Goal: Information Seeking & Learning: Learn about a topic

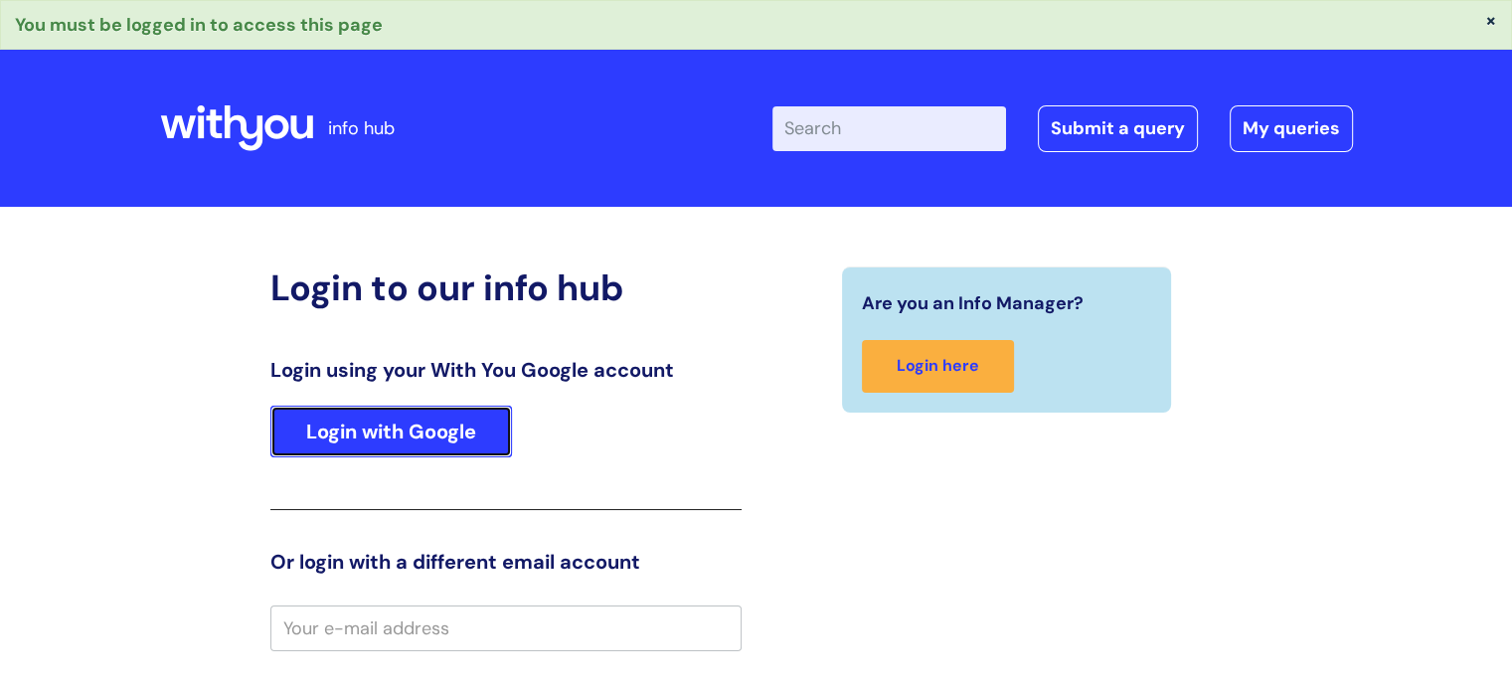
click at [346, 444] on link "Login with Google" at bounding box center [391, 432] width 242 height 52
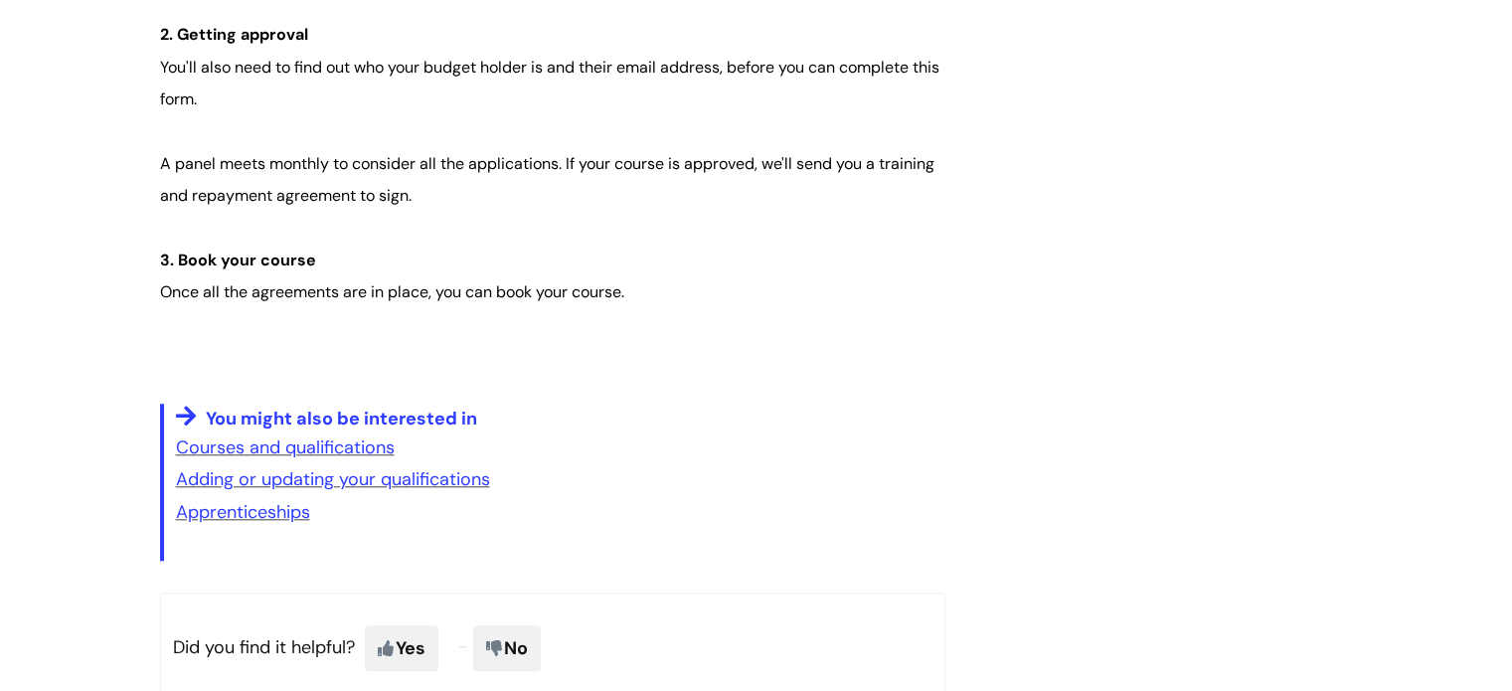
scroll to position [1705, 0]
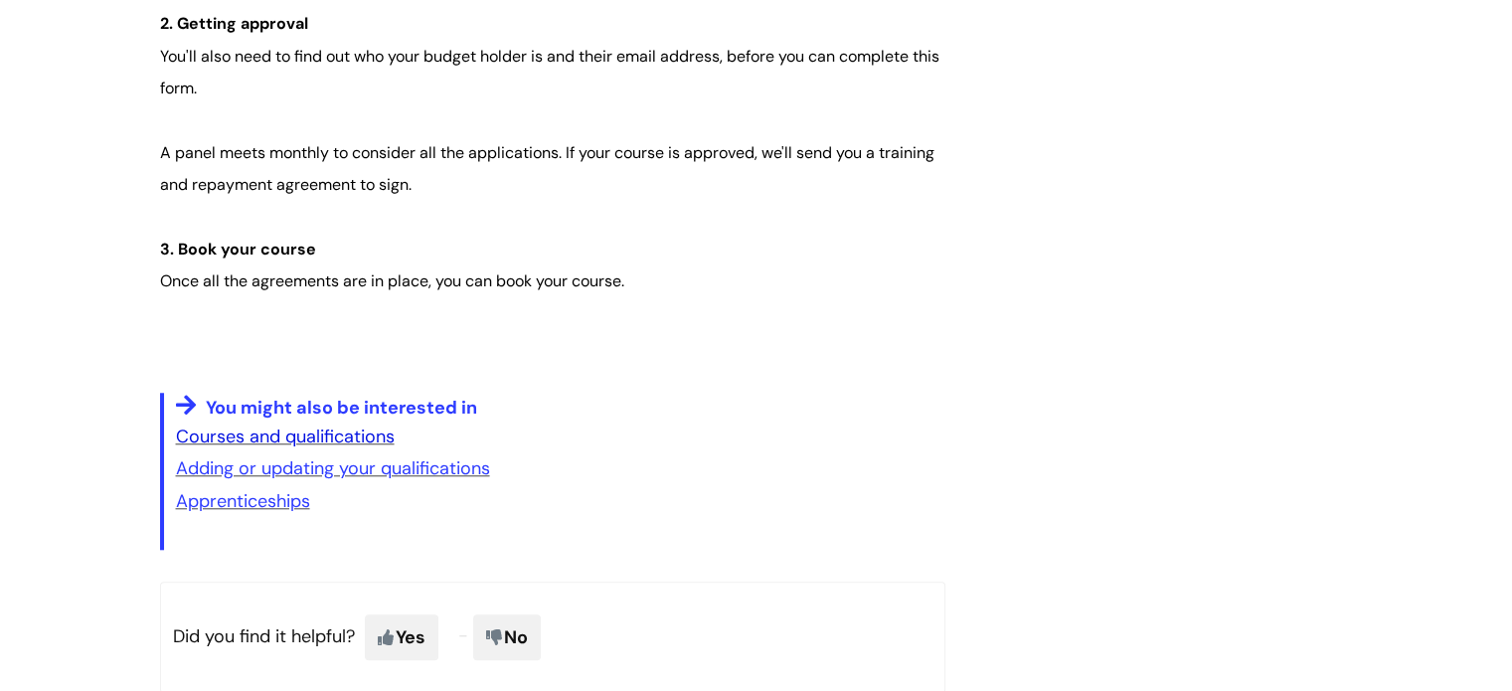
click at [311, 436] on link "Courses and qualifications" at bounding box center [285, 436] width 219 height 24
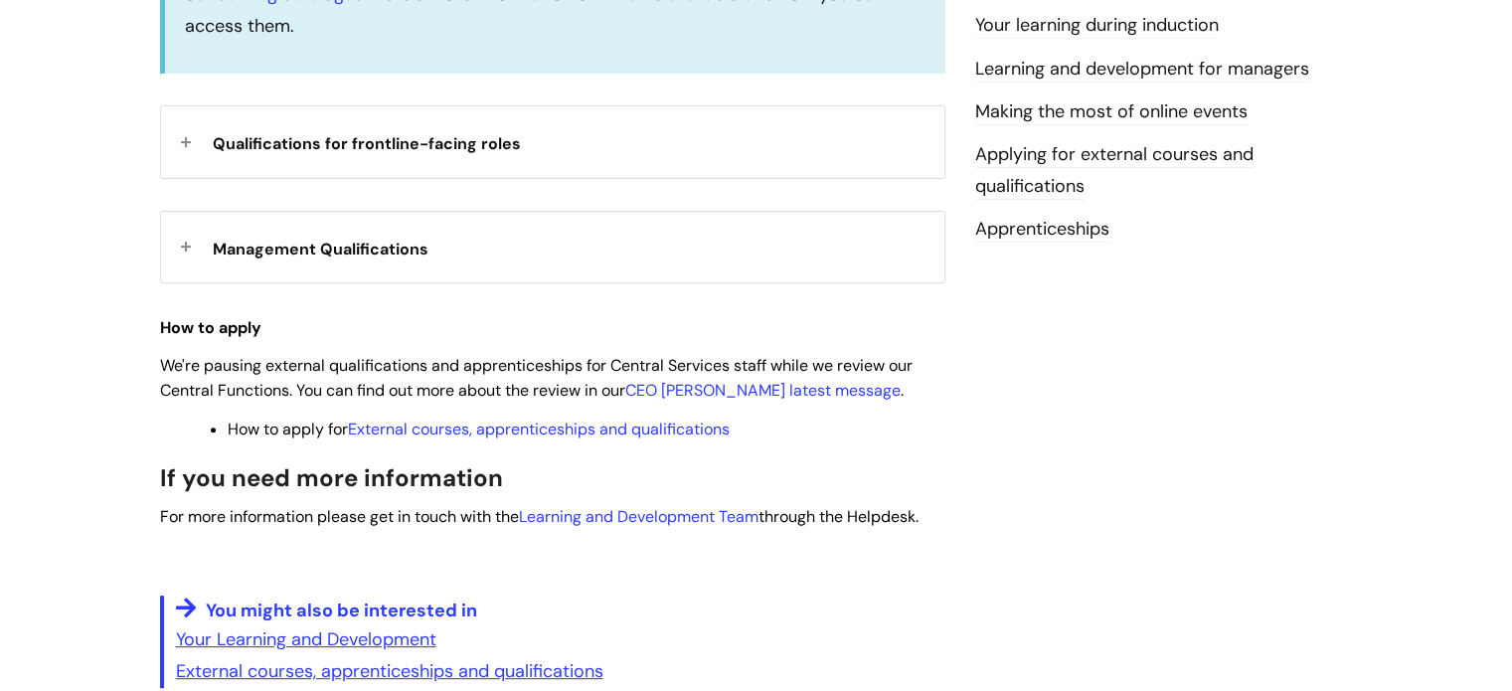
scroll to position [740, 0]
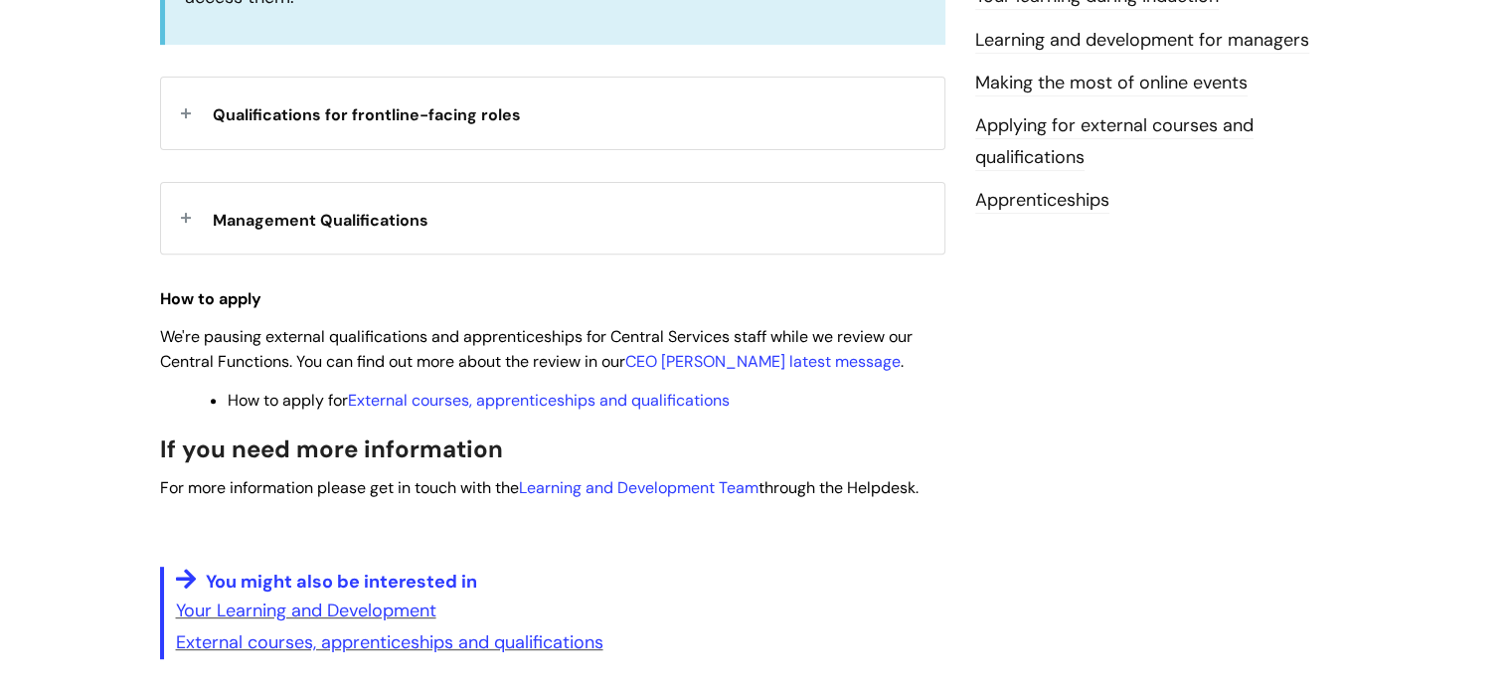
click at [189, 218] on div "Management Qualifications" at bounding box center [552, 218] width 783 height 71
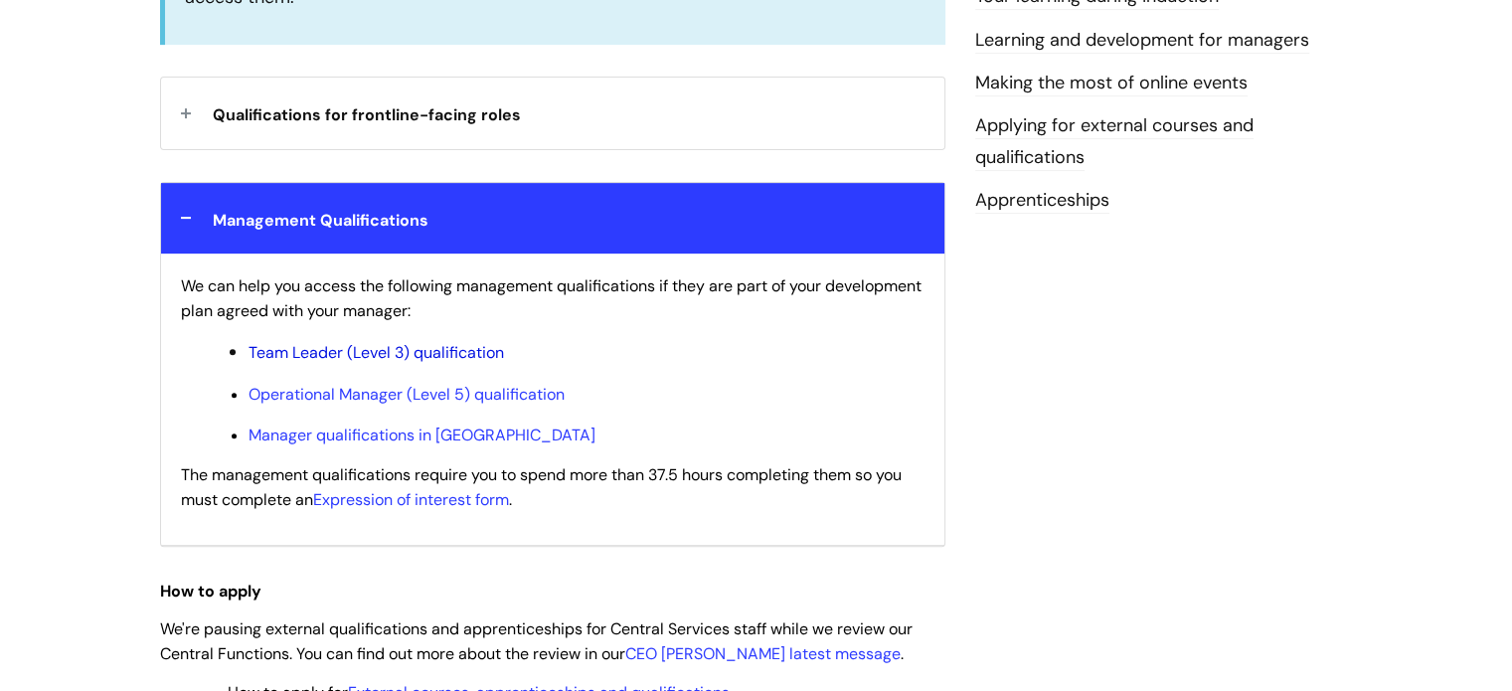
click at [395, 354] on link "Team Leader (Level 3) qualification" at bounding box center [376, 352] width 255 height 21
click at [348, 429] on link "Manager qualifications in Scotland" at bounding box center [422, 434] width 347 height 21
click at [341, 388] on link "Operational Manager (Level 5) qualification" at bounding box center [407, 394] width 316 height 21
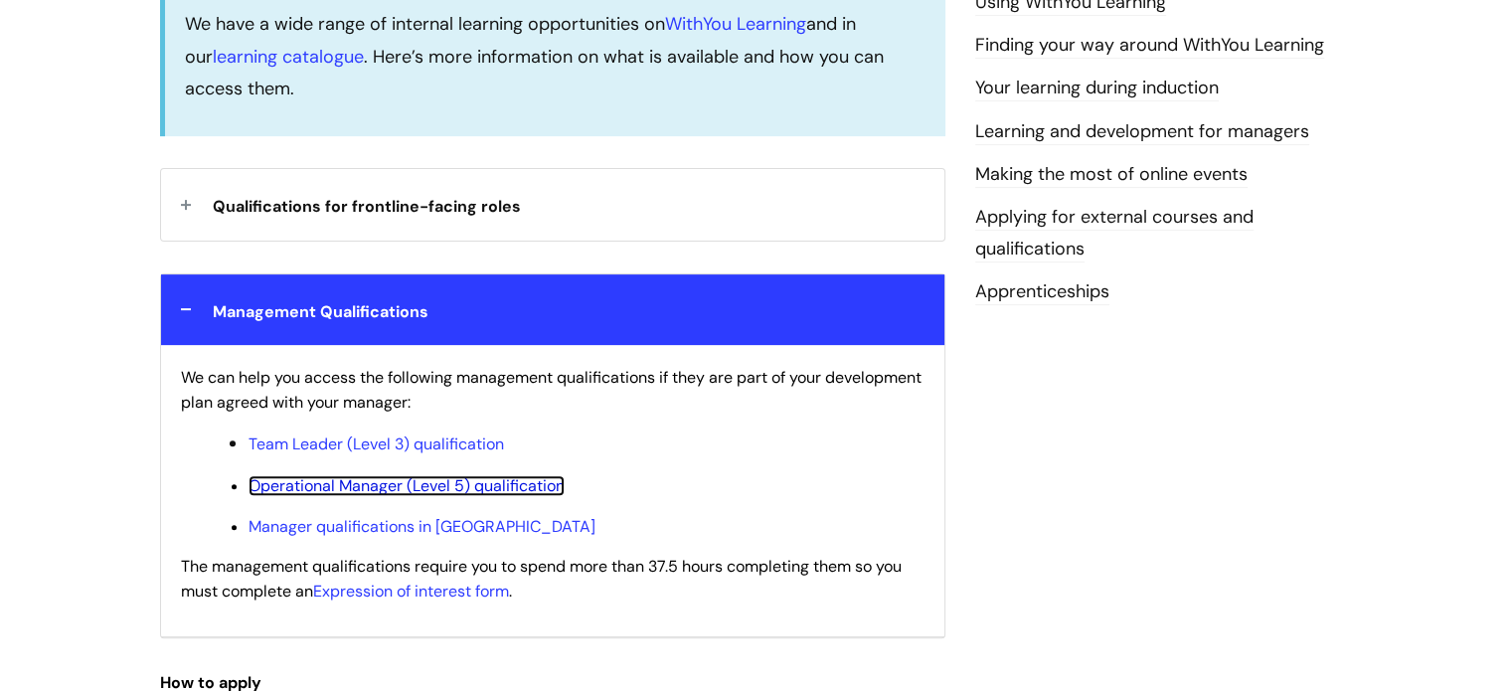
scroll to position [662, 0]
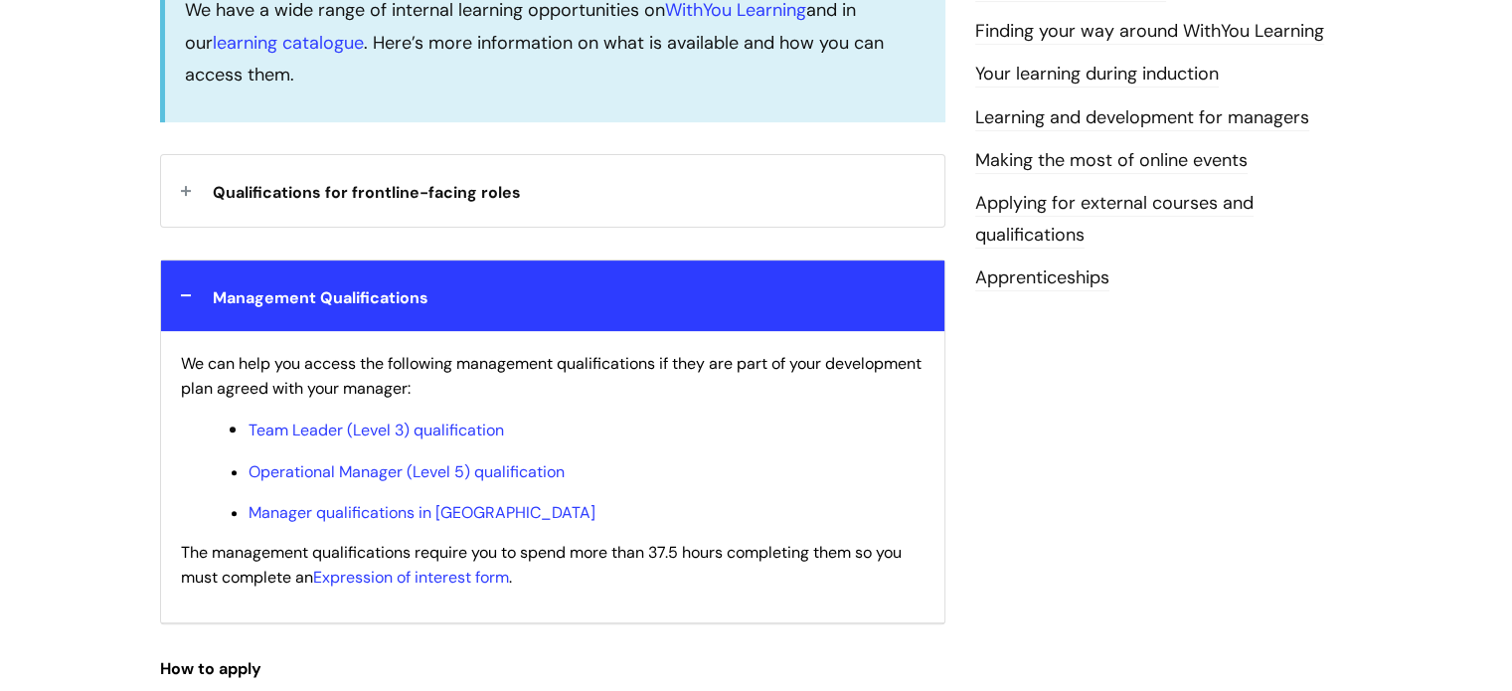
click at [185, 175] on div "Qualifications for frontline-facing roles" at bounding box center [552, 190] width 783 height 71
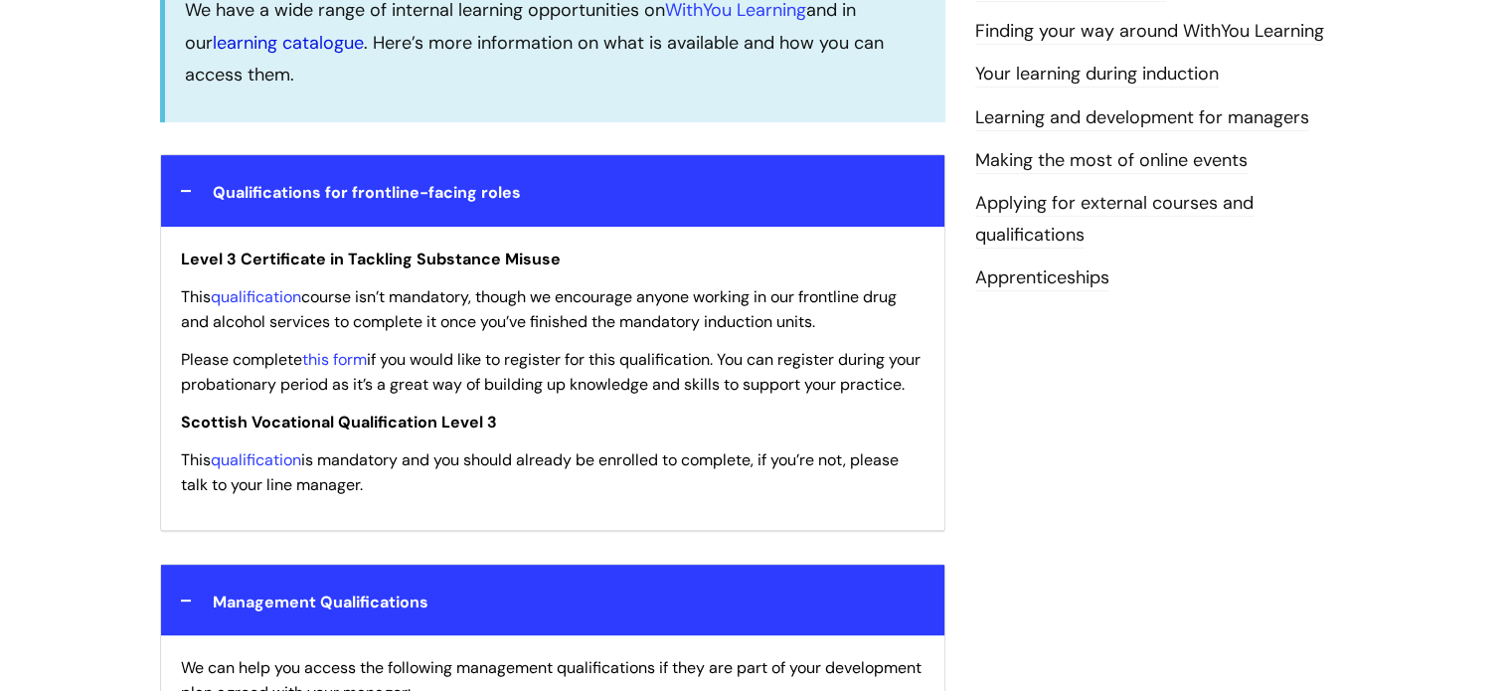
click at [245, 43] on link "learning catalogue" at bounding box center [288, 43] width 151 height 24
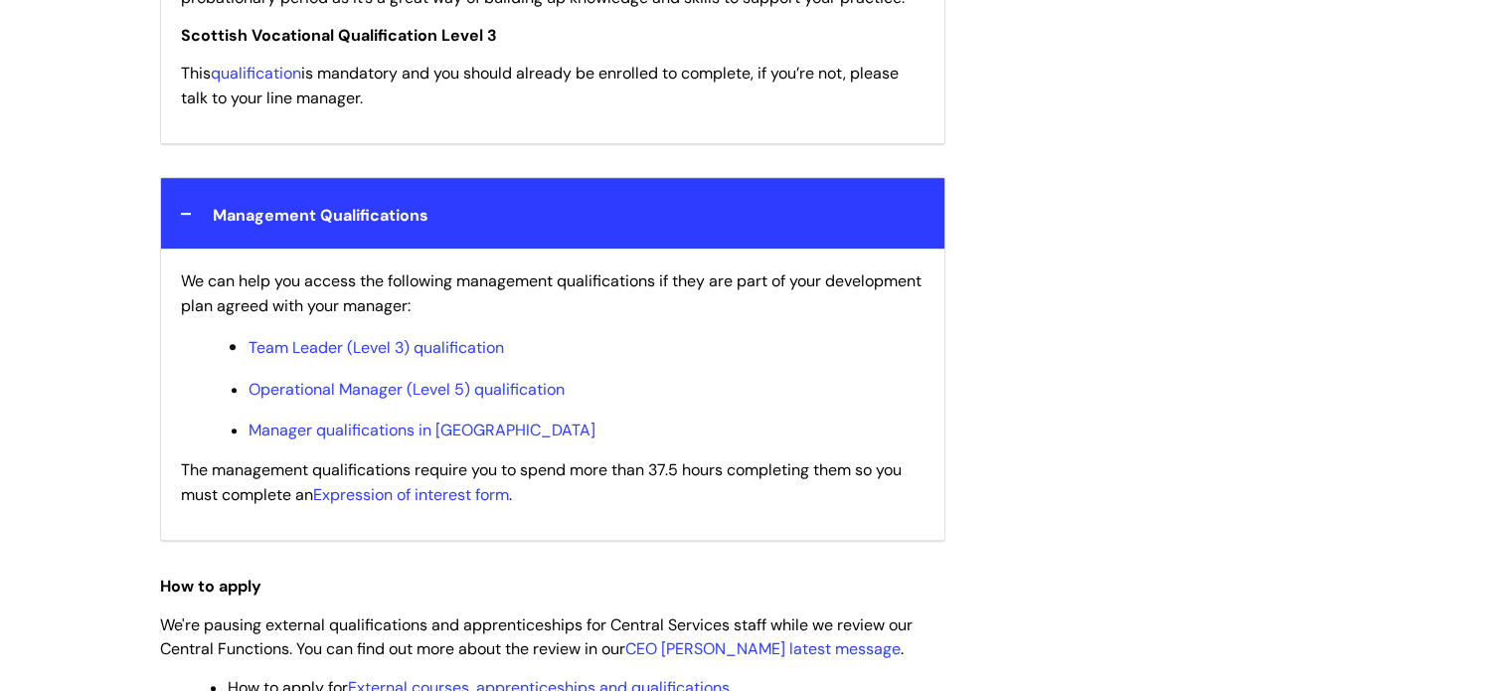
scroll to position [1079, 0]
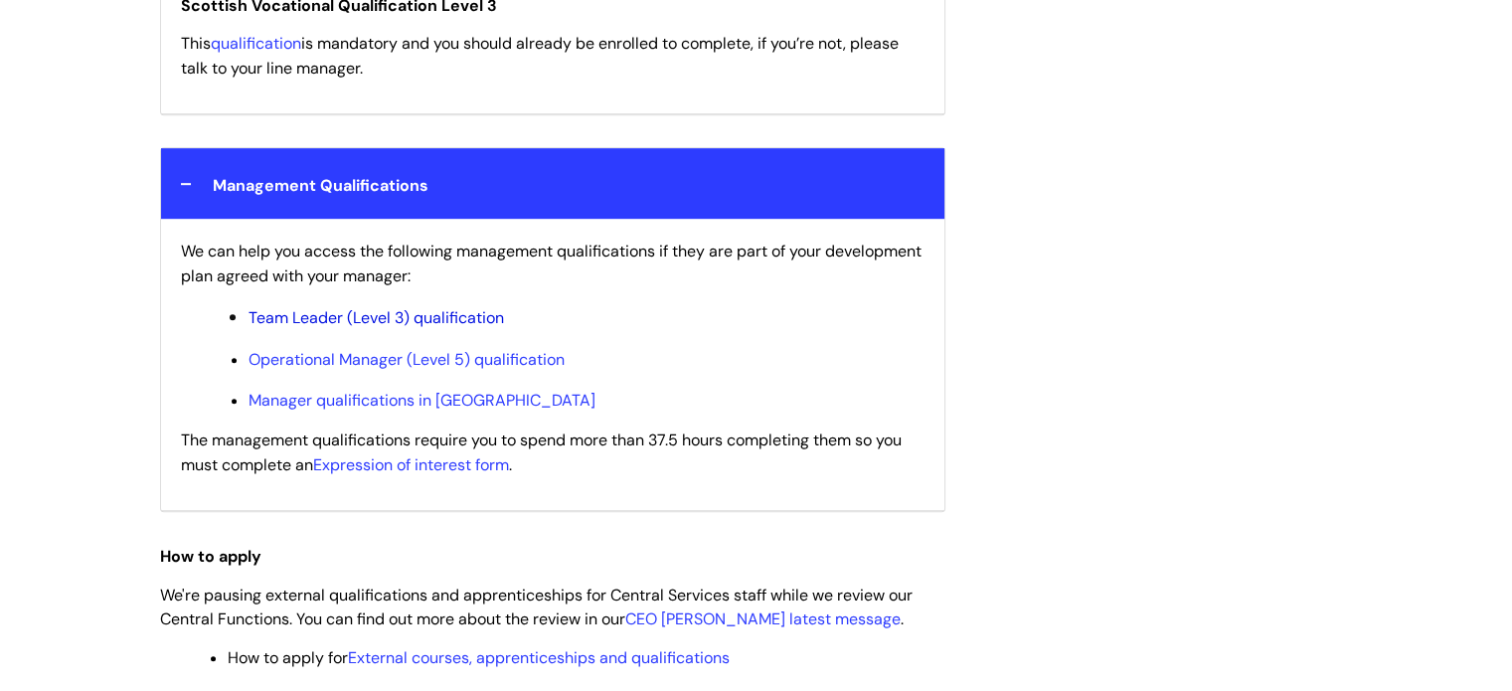
click at [318, 328] on link "Team Leader (Level 3) qualification" at bounding box center [376, 317] width 255 height 21
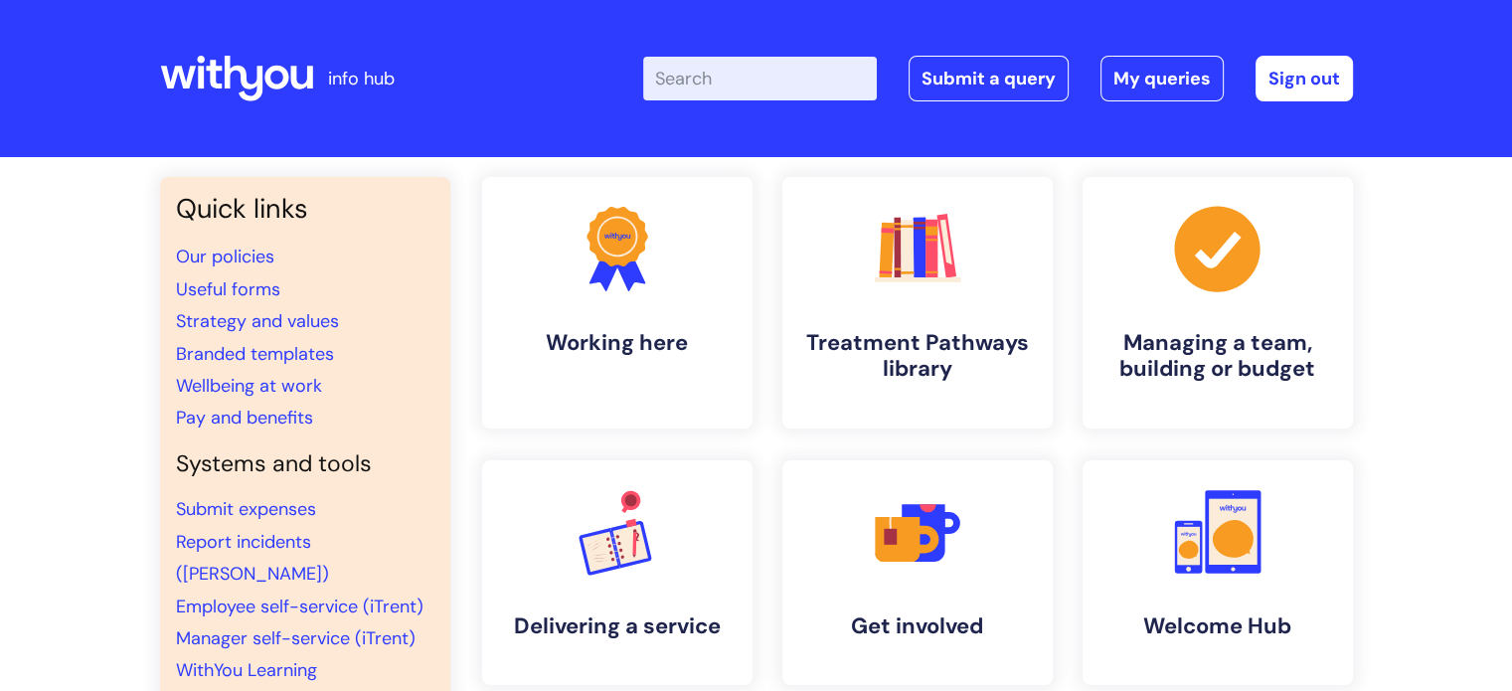
click at [689, 80] on input "Enter your search term here..." at bounding box center [760, 79] width 234 height 44
type input "managers training"
click button "Search" at bounding box center [0, 0] width 0 height 0
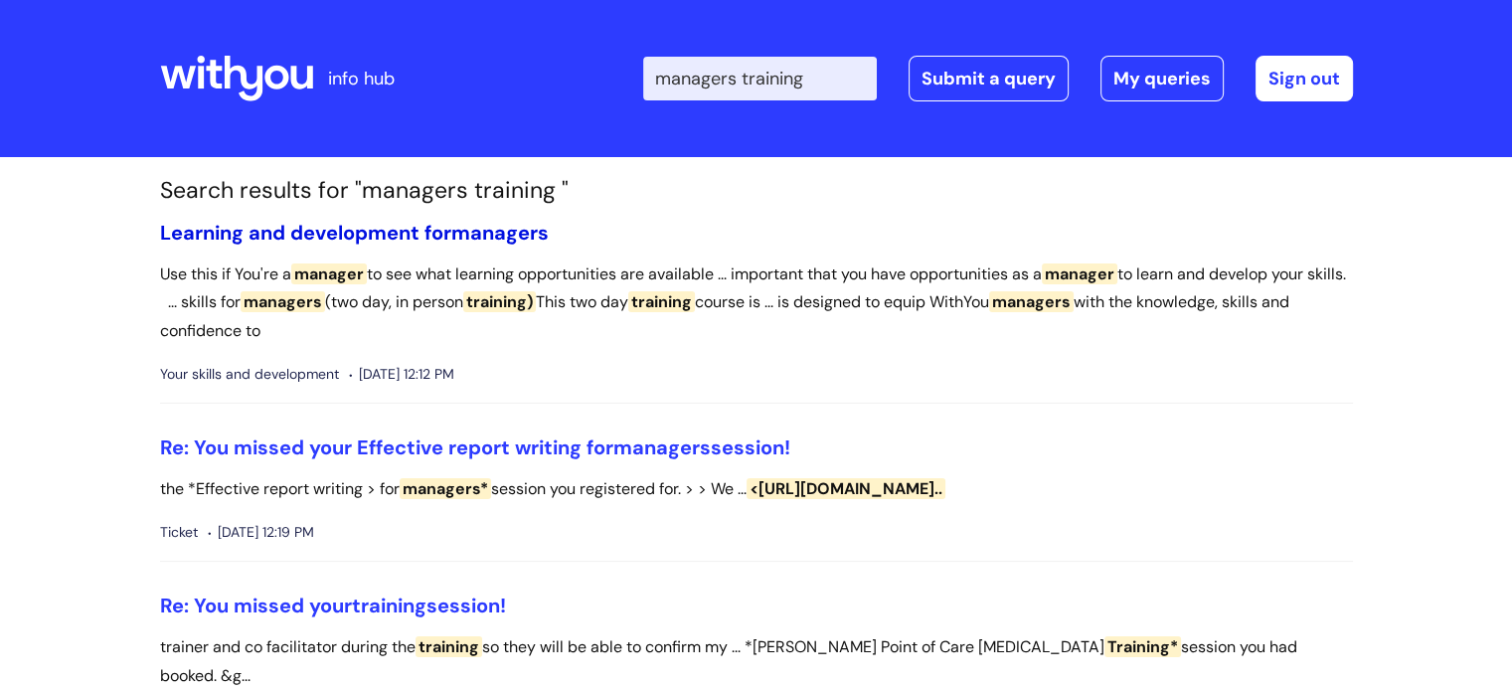
click at [482, 229] on span "managers" at bounding box center [499, 233] width 97 height 26
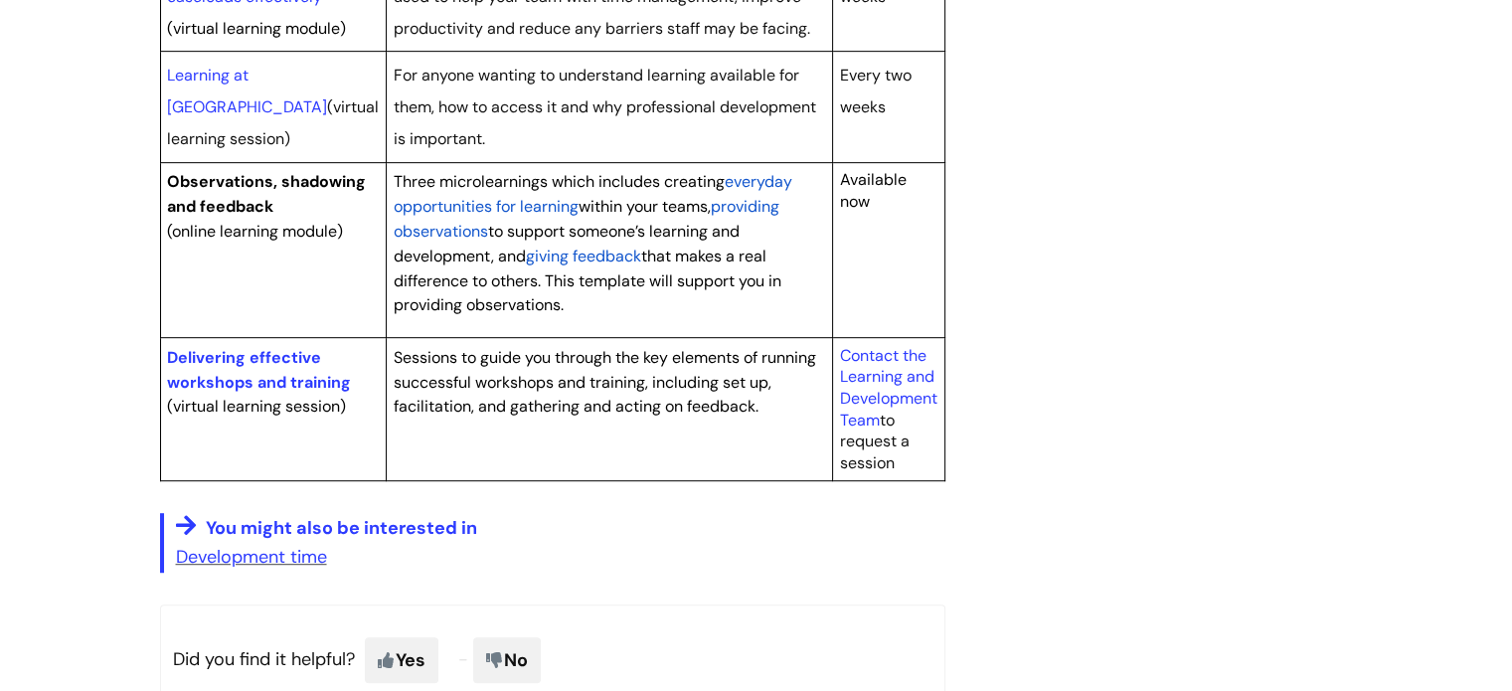
scroll to position [1376, 0]
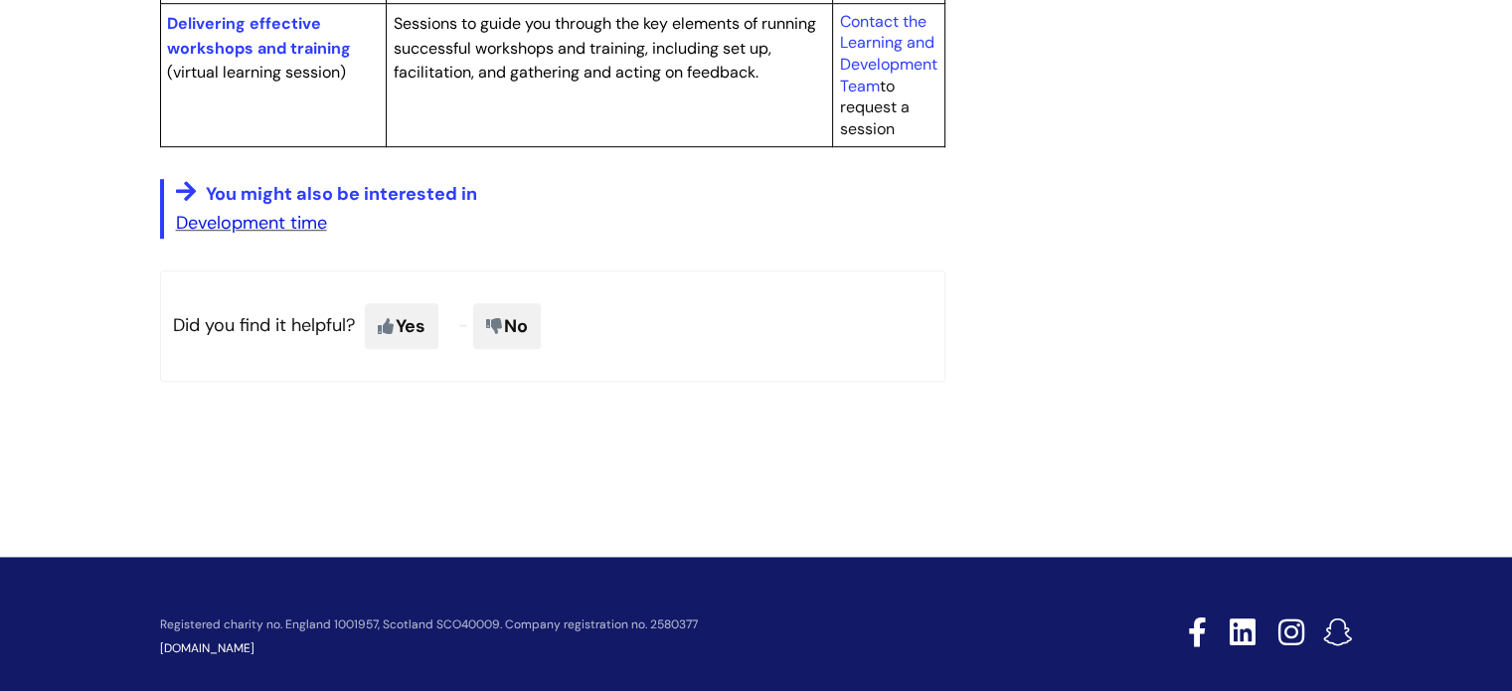
drag, startPoint x: 265, startPoint y: 265, endPoint x: 236, endPoint y: 248, distance: 34.8
click at [236, 235] on link "Development time" at bounding box center [251, 223] width 151 height 24
